Goal: Task Accomplishment & Management: Manage account settings

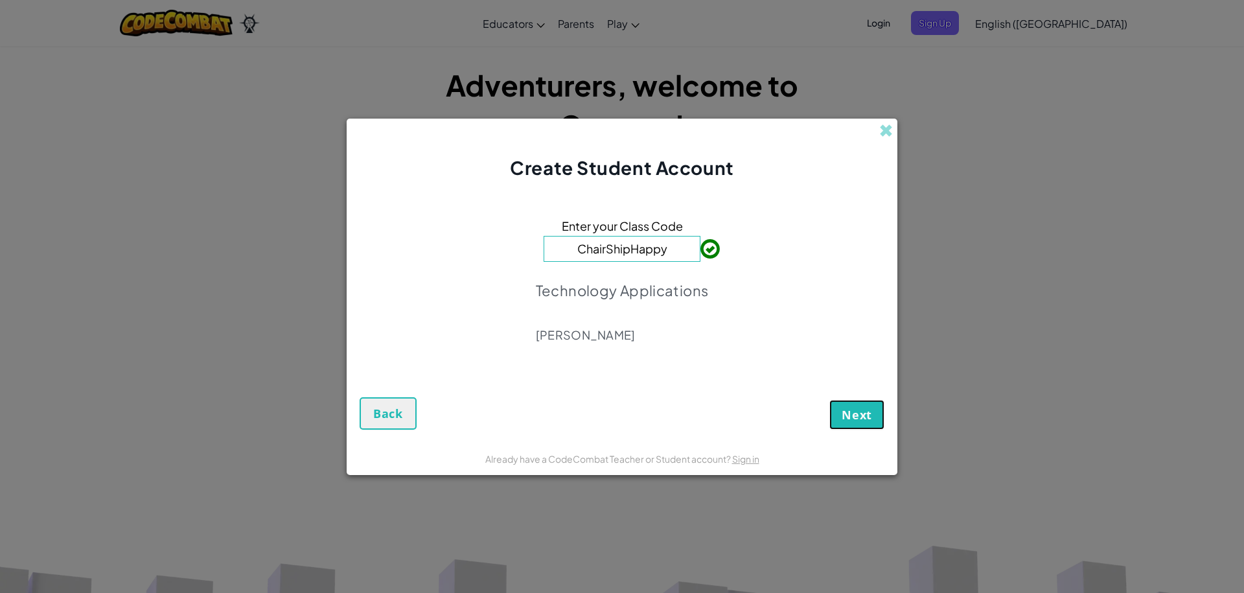
click at [861, 423] on button "Next" at bounding box center [857, 415] width 55 height 30
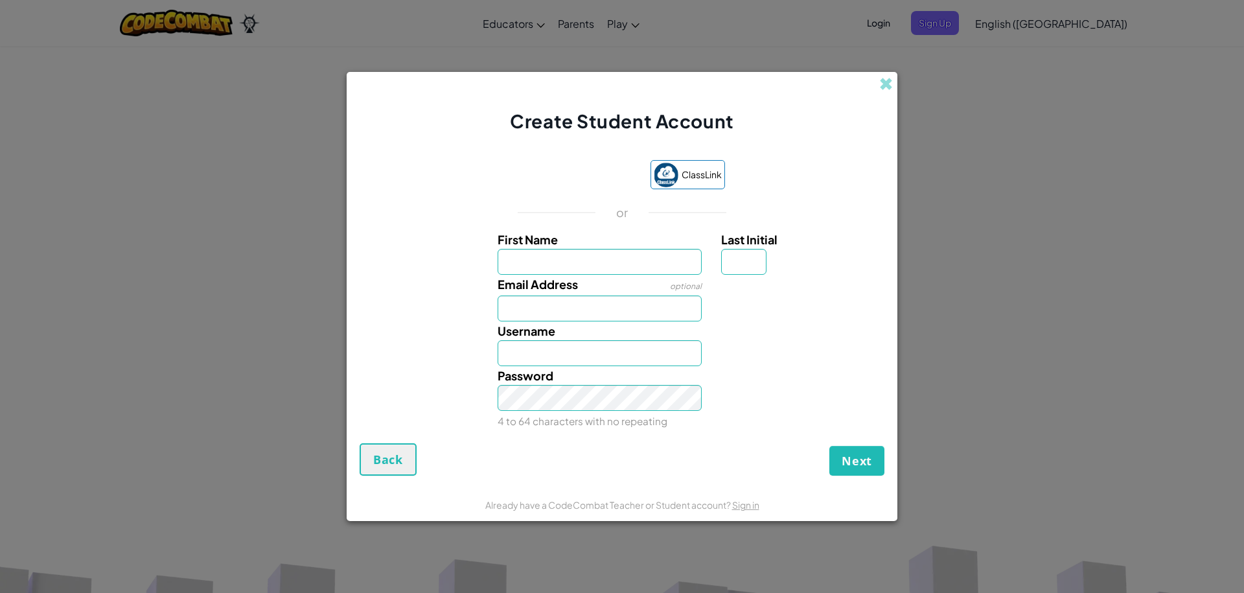
click at [894, 80] on div "Create Student Account" at bounding box center [622, 103] width 551 height 62
click at [883, 79] on span at bounding box center [887, 84] width 14 height 14
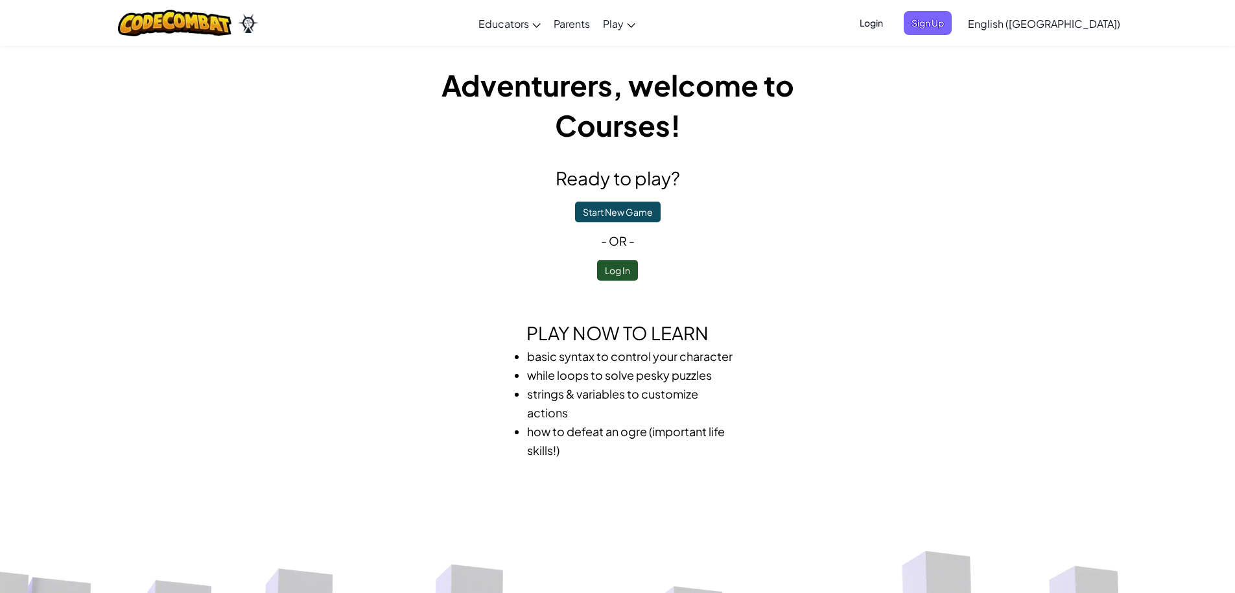
click at [891, 27] on span "Login" at bounding box center [871, 23] width 39 height 24
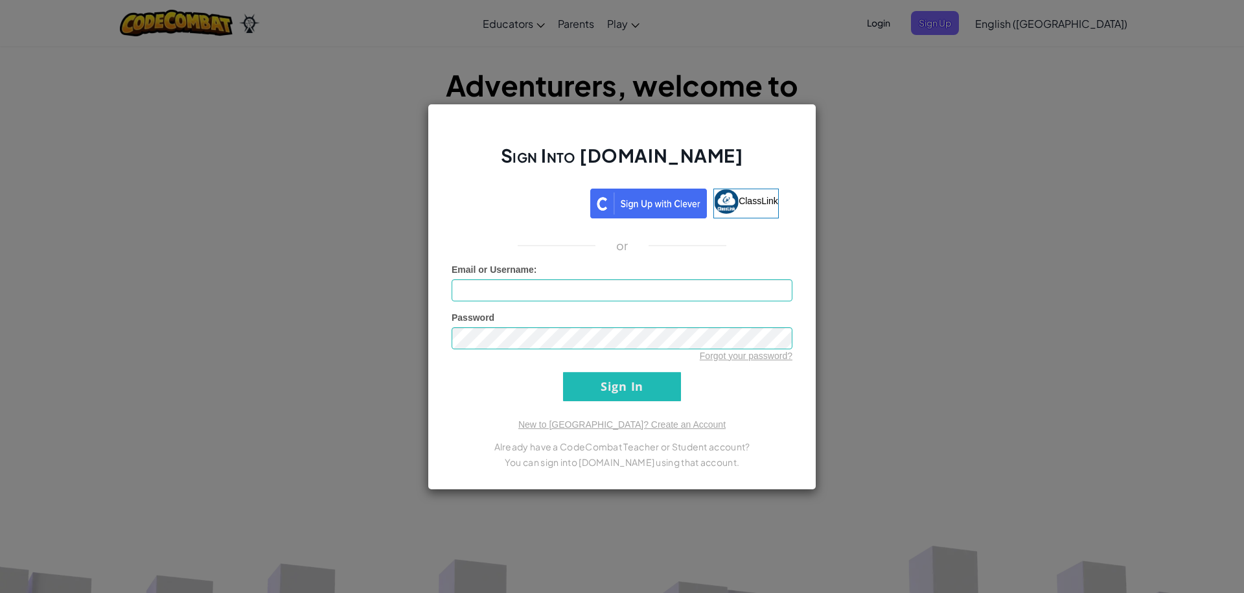
click at [174, 229] on div "Sign Into [DOMAIN_NAME] ClassLink or Unknown Error Email or Username : Password…" at bounding box center [622, 296] width 1244 height 593
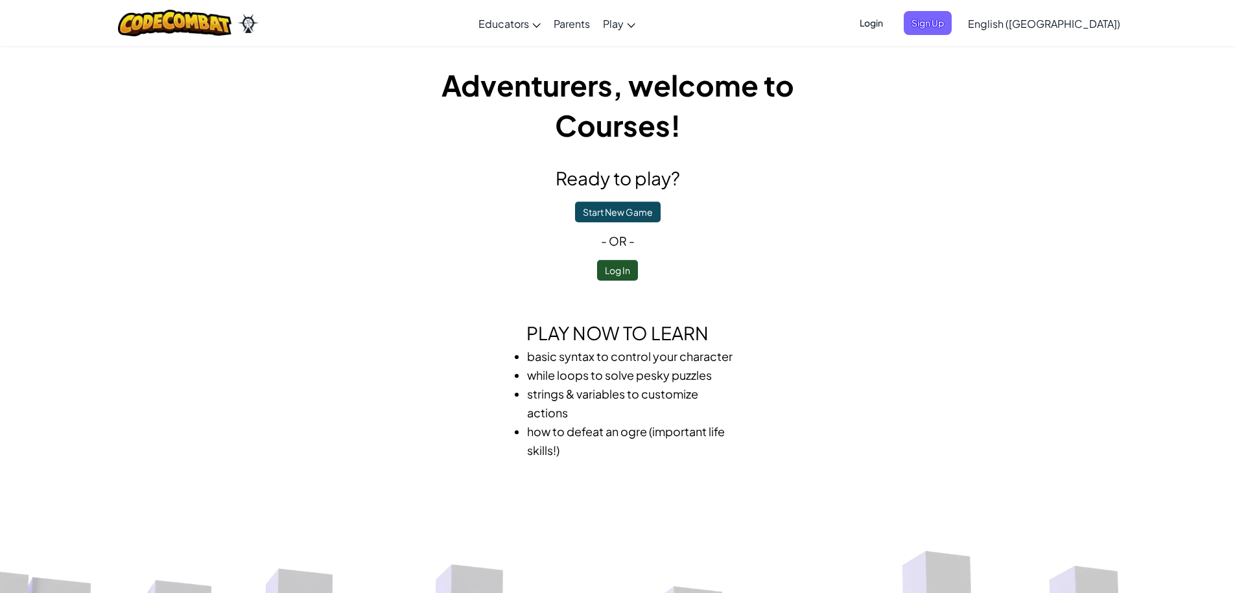
click at [891, 34] on span "Login" at bounding box center [871, 23] width 39 height 24
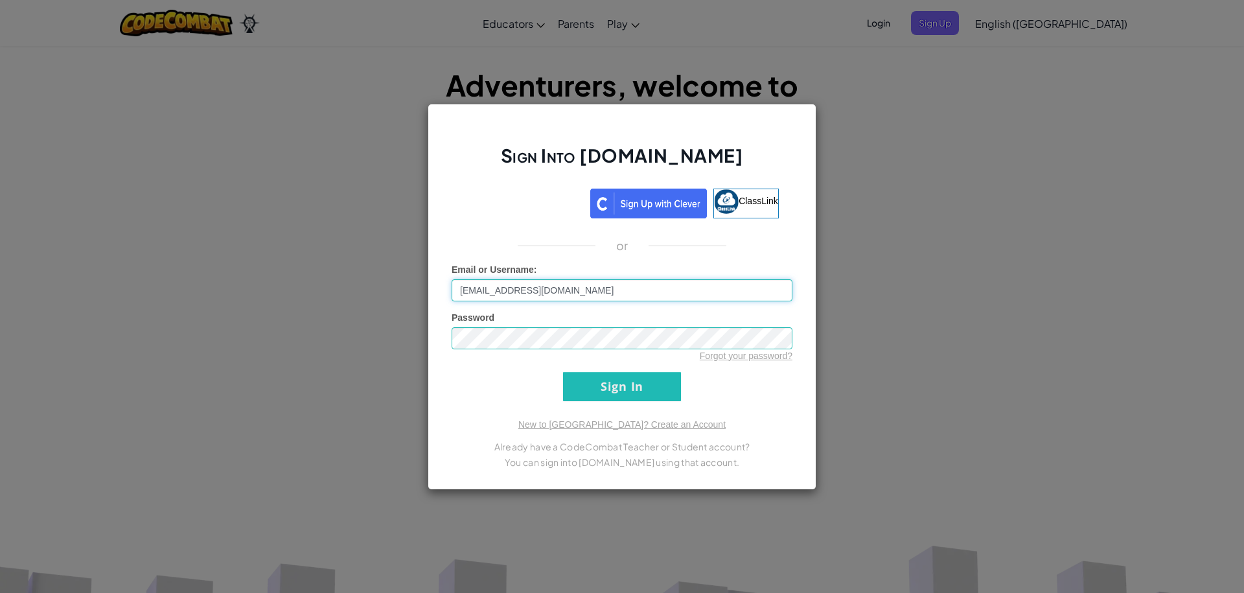
type input "[EMAIL_ADDRESS][DOMAIN_NAME]"
click at [563, 372] on input "Sign In" at bounding box center [622, 386] width 118 height 29
